Goal: Navigation & Orientation: Find specific page/section

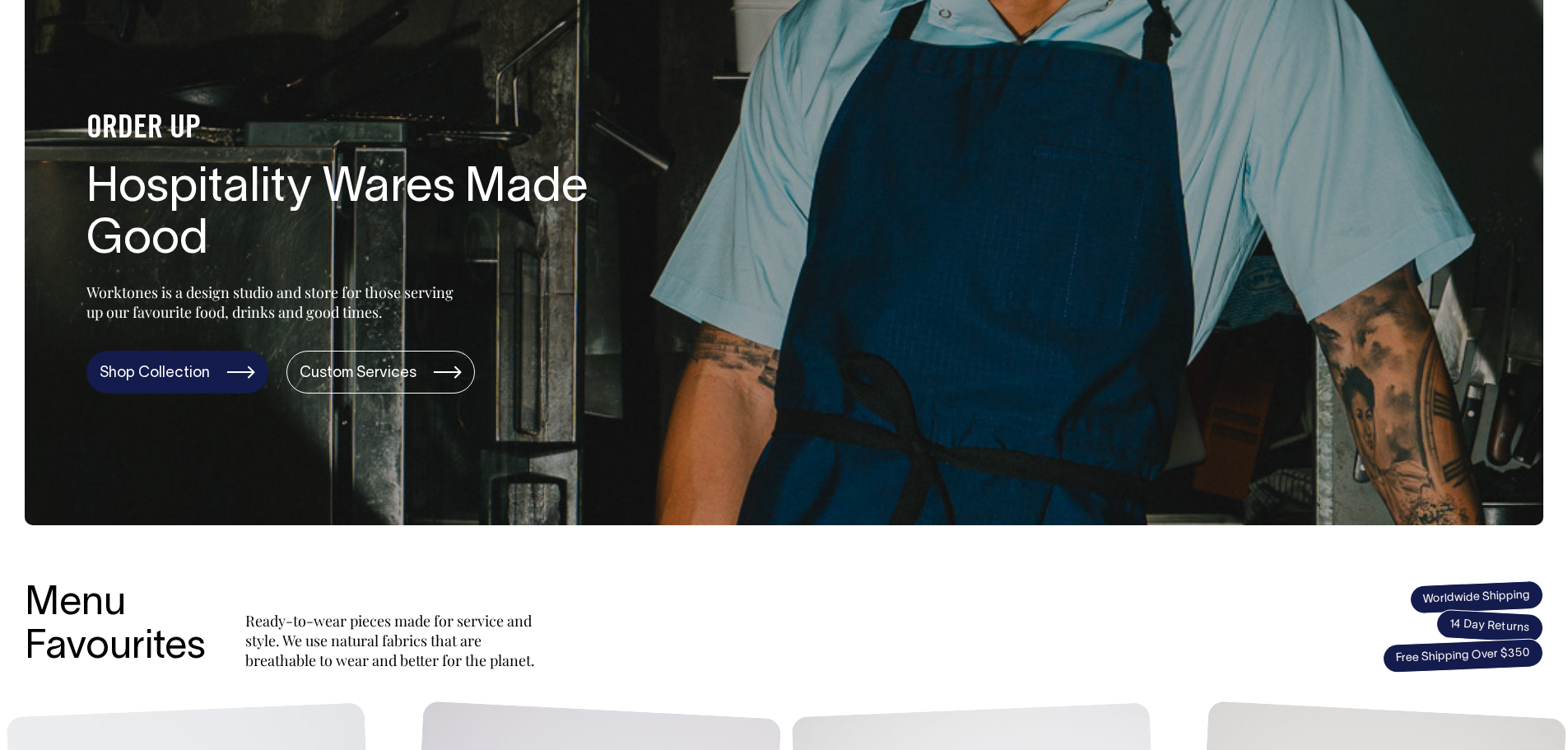
scroll to position [124, 0]
click at [186, 371] on link "Shop Collection" at bounding box center [177, 371] width 182 height 42
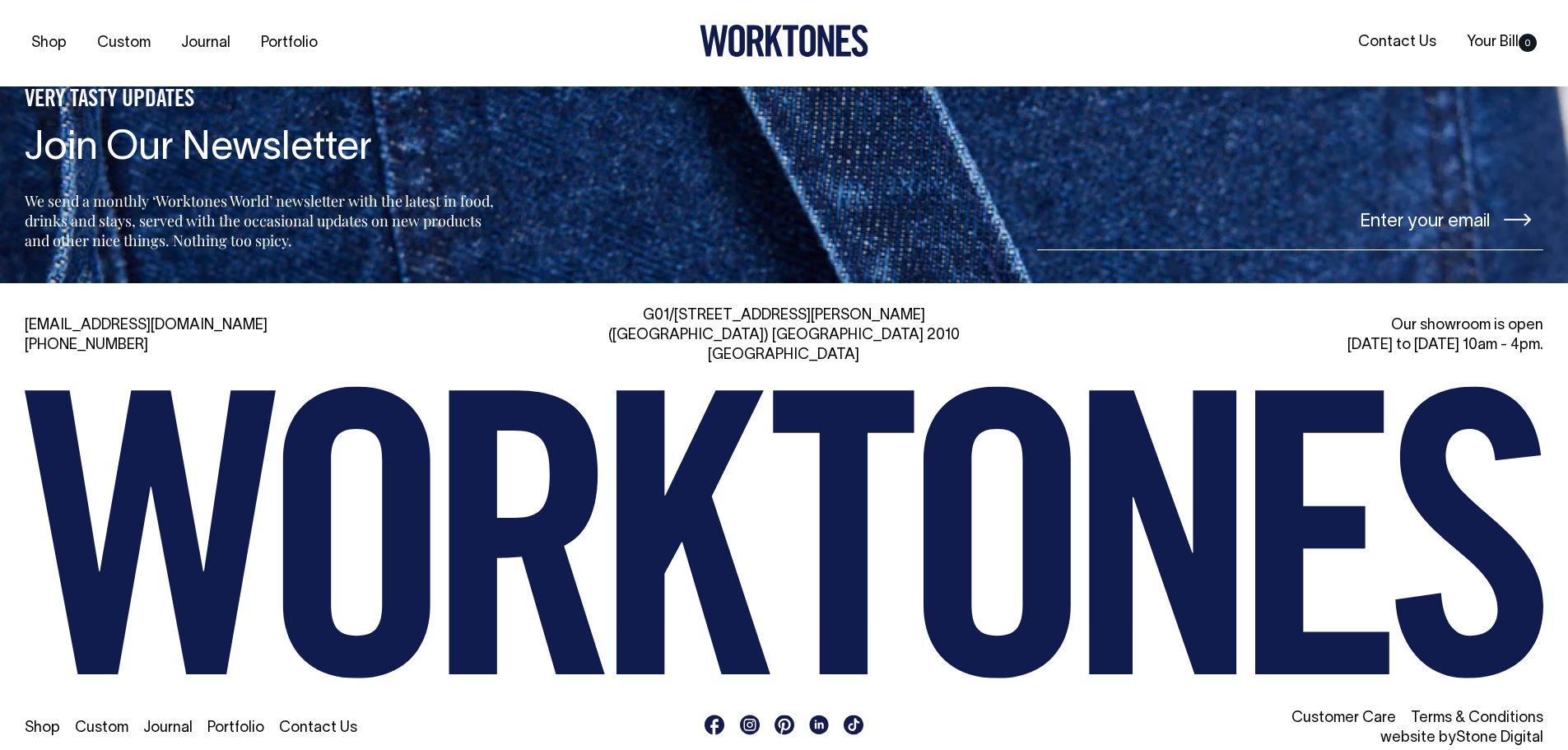
scroll to position [4547, 0]
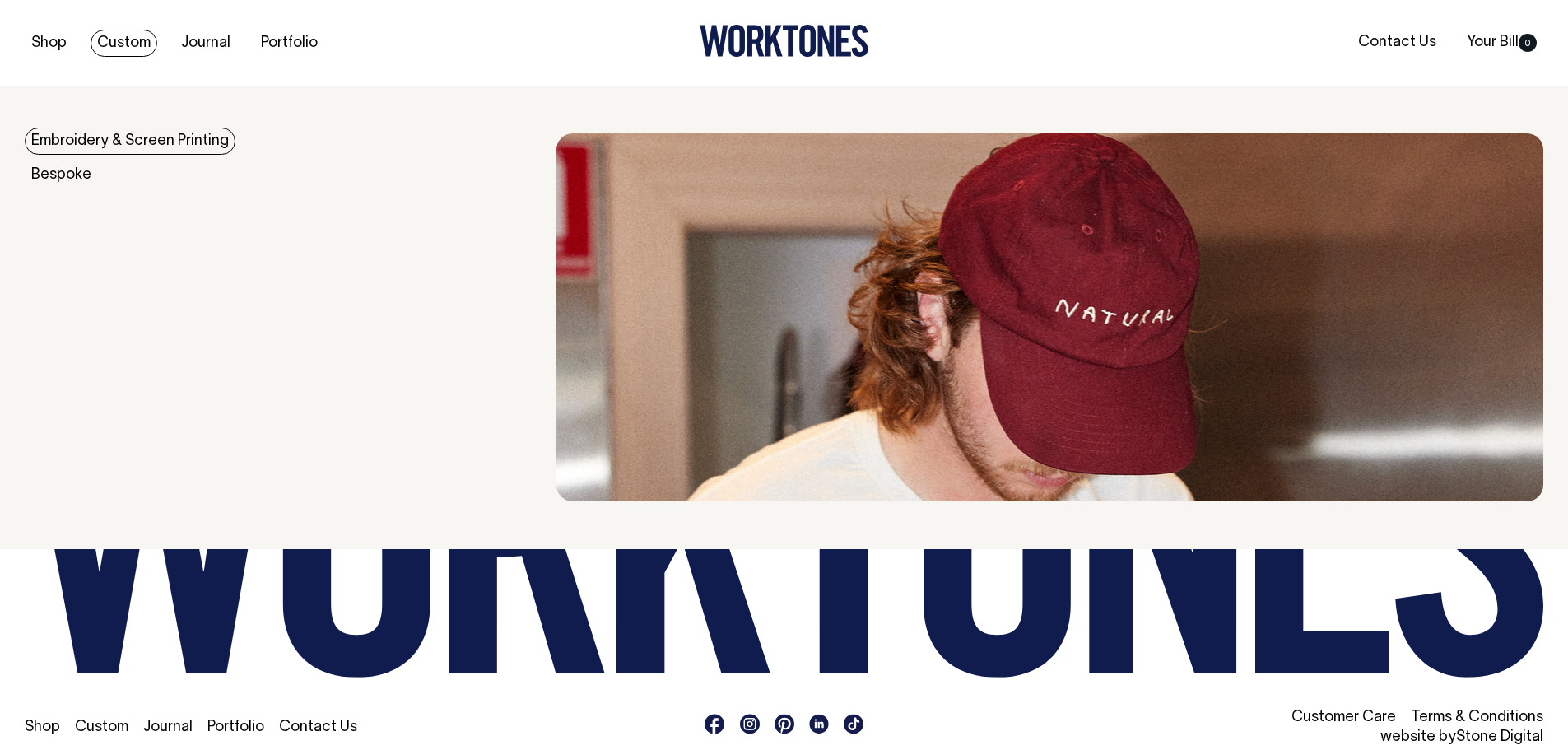
click at [90, 136] on link "Embroidery & Screen Printing" at bounding box center [130, 140] width 210 height 27
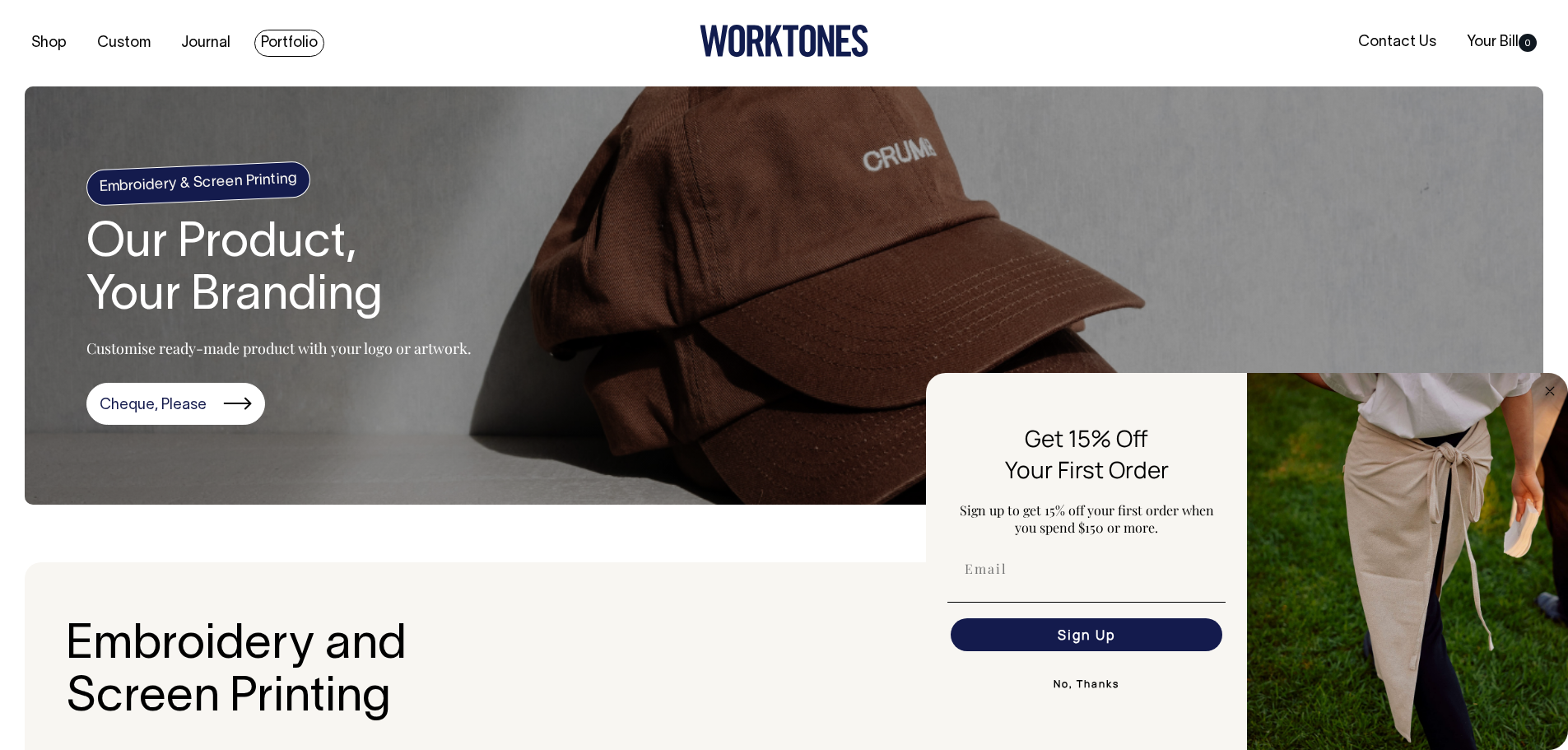
click at [300, 37] on link "Portfolio" at bounding box center [290, 42] width 70 height 27
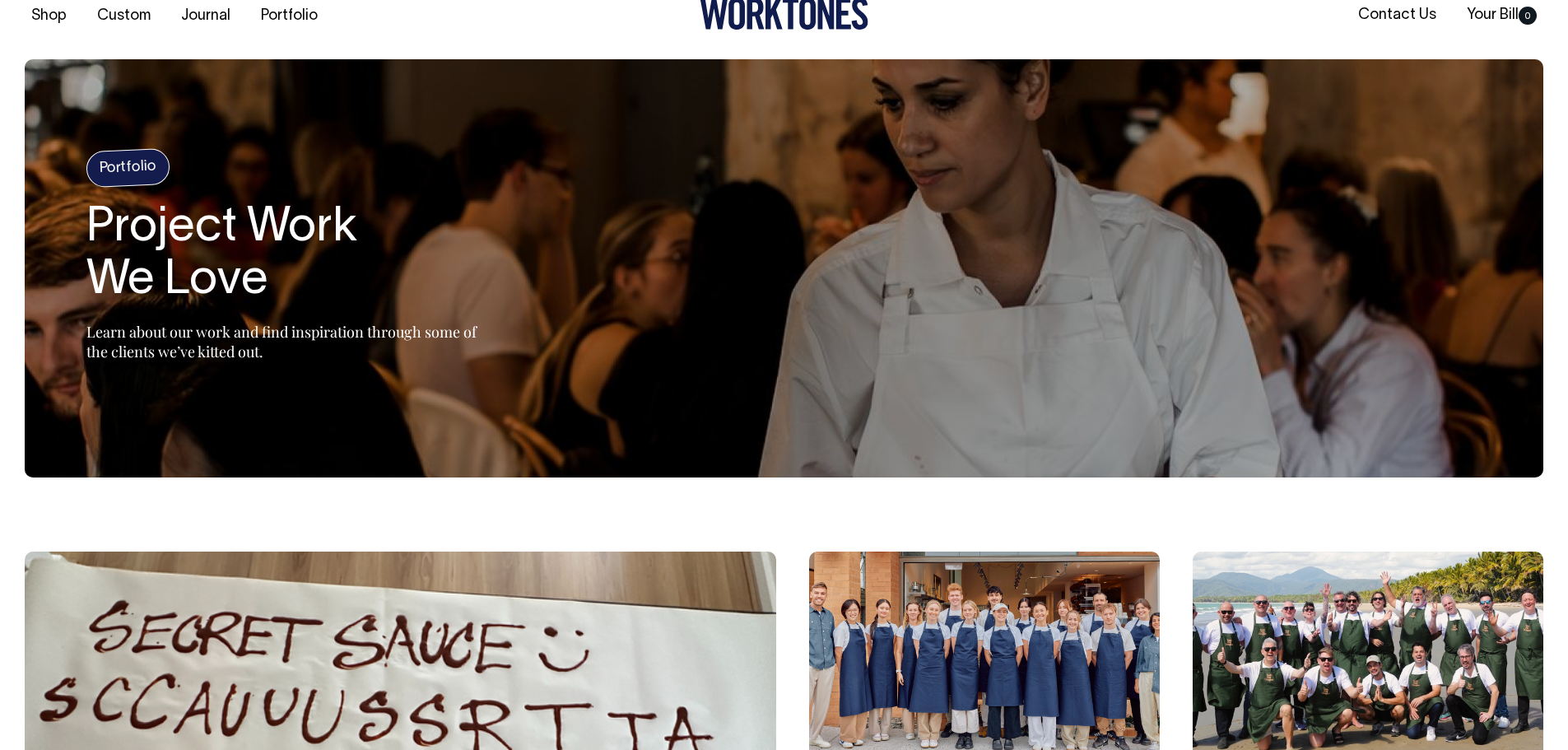
scroll to position [27, 0]
